Goal: Information Seeking & Learning: Learn about a topic

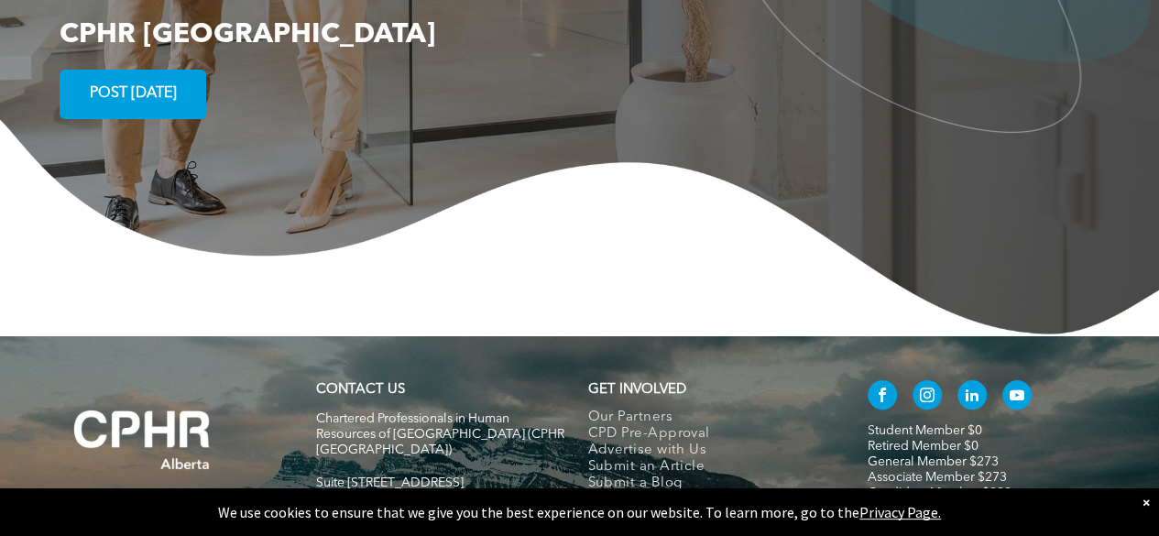
scroll to position [3573, 0]
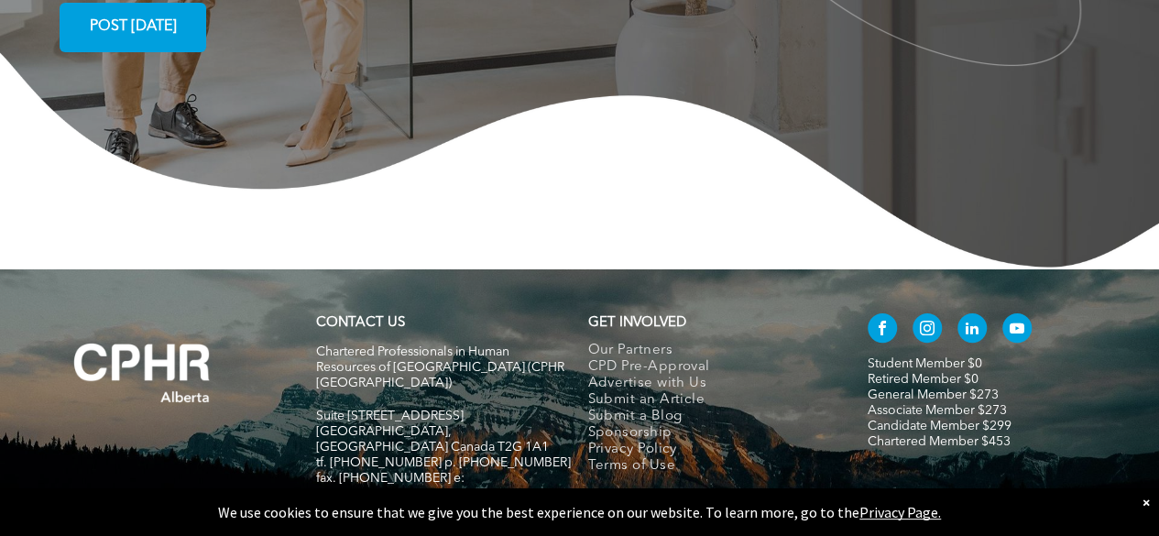
click at [905, 404] on link "Associate Member $273" at bounding box center [937, 410] width 139 height 13
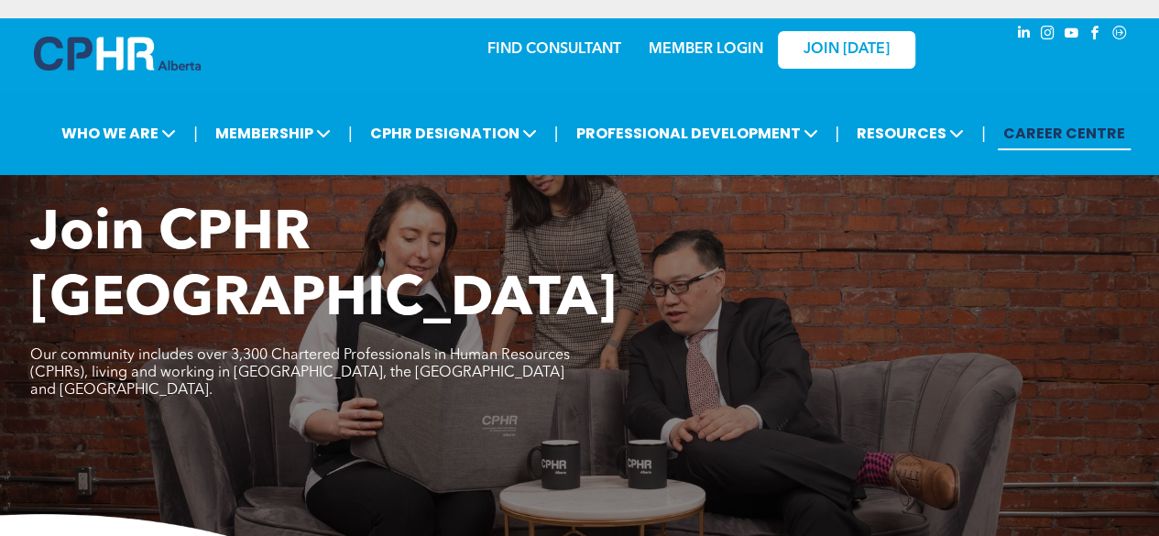
click at [1095, 125] on link "CAREER CENTRE" at bounding box center [1064, 133] width 133 height 34
